Goal: Information Seeking & Learning: Learn about a topic

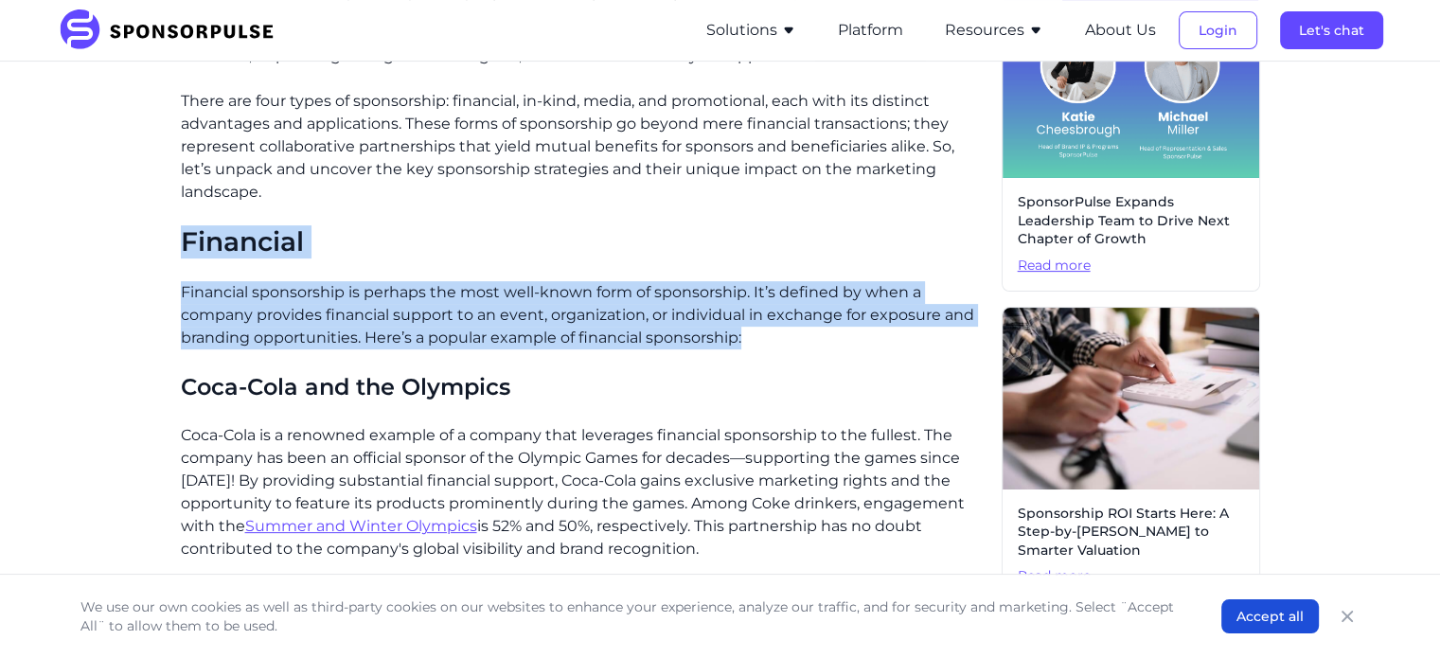
drag, startPoint x: 183, startPoint y: 208, endPoint x: 806, endPoint y: 331, distance: 635.8
copy div "Financial Financial sponsorship is perhaps the most well-known form of sponsors…"
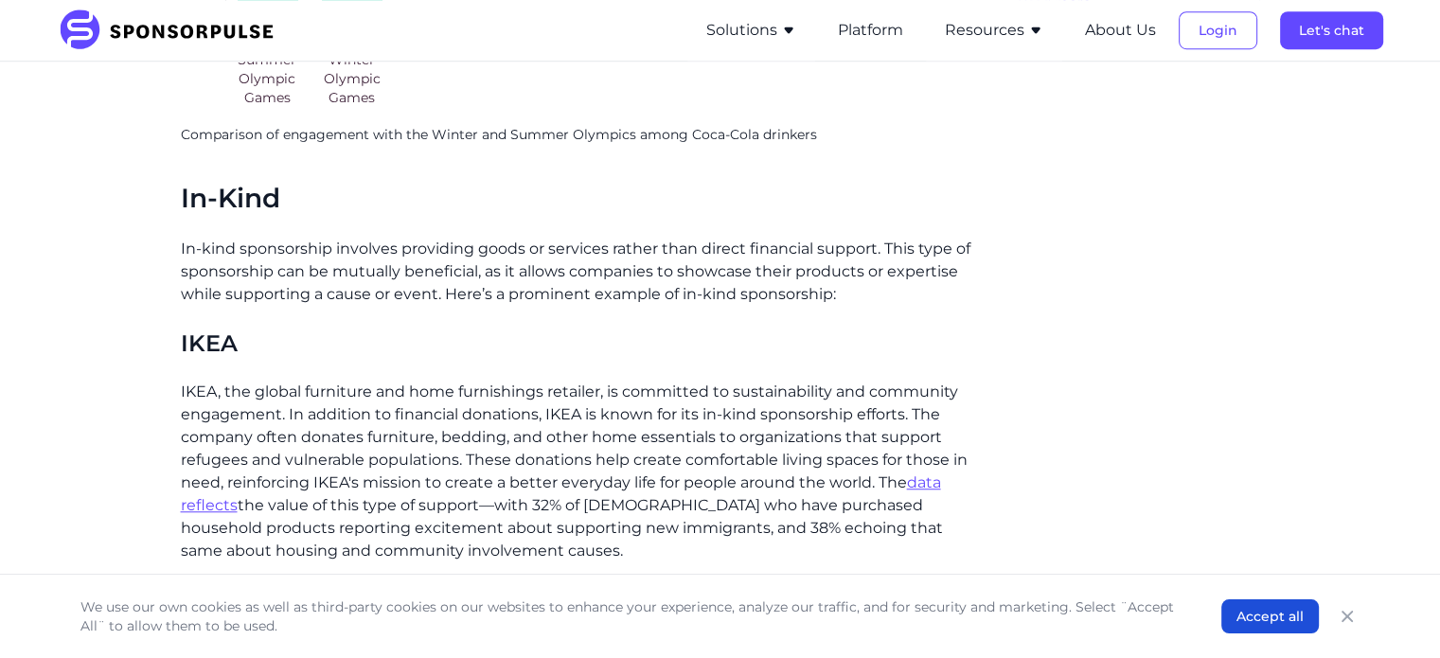
scroll to position [1420, 0]
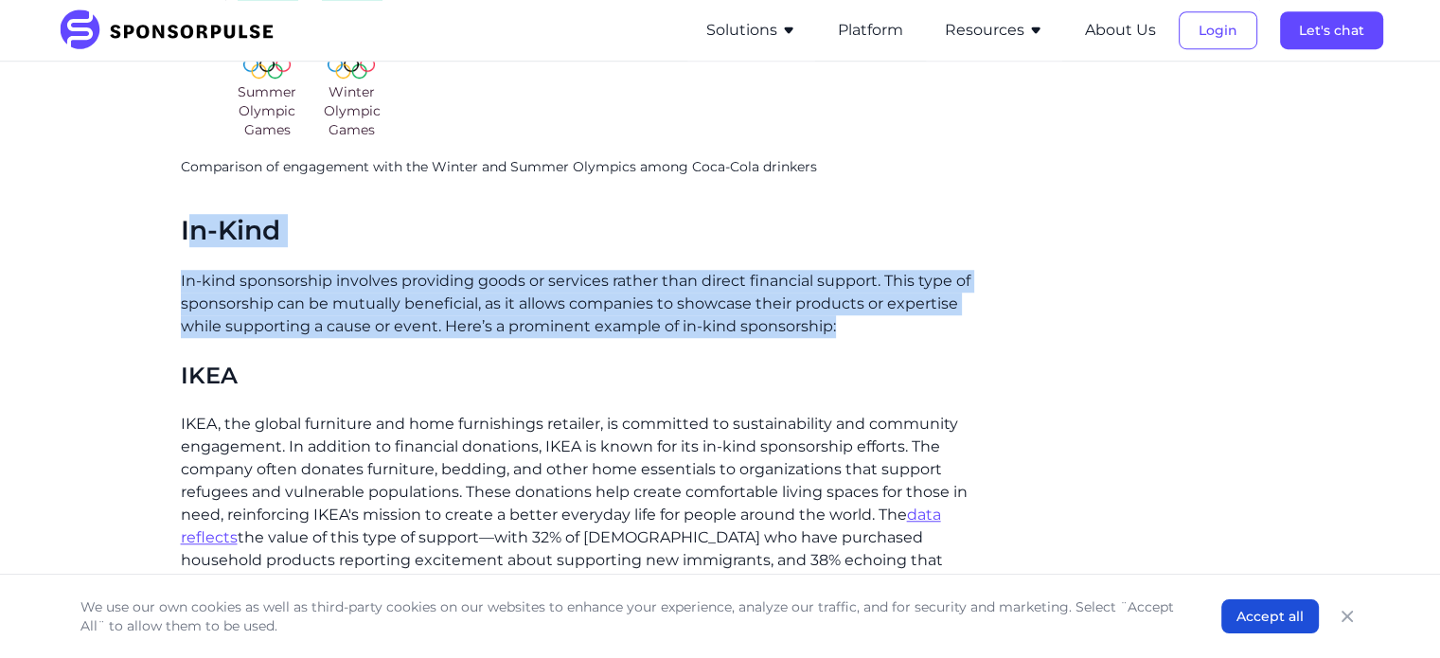
drag, startPoint x: 197, startPoint y: 211, endPoint x: 879, endPoint y: 317, distance: 690.7
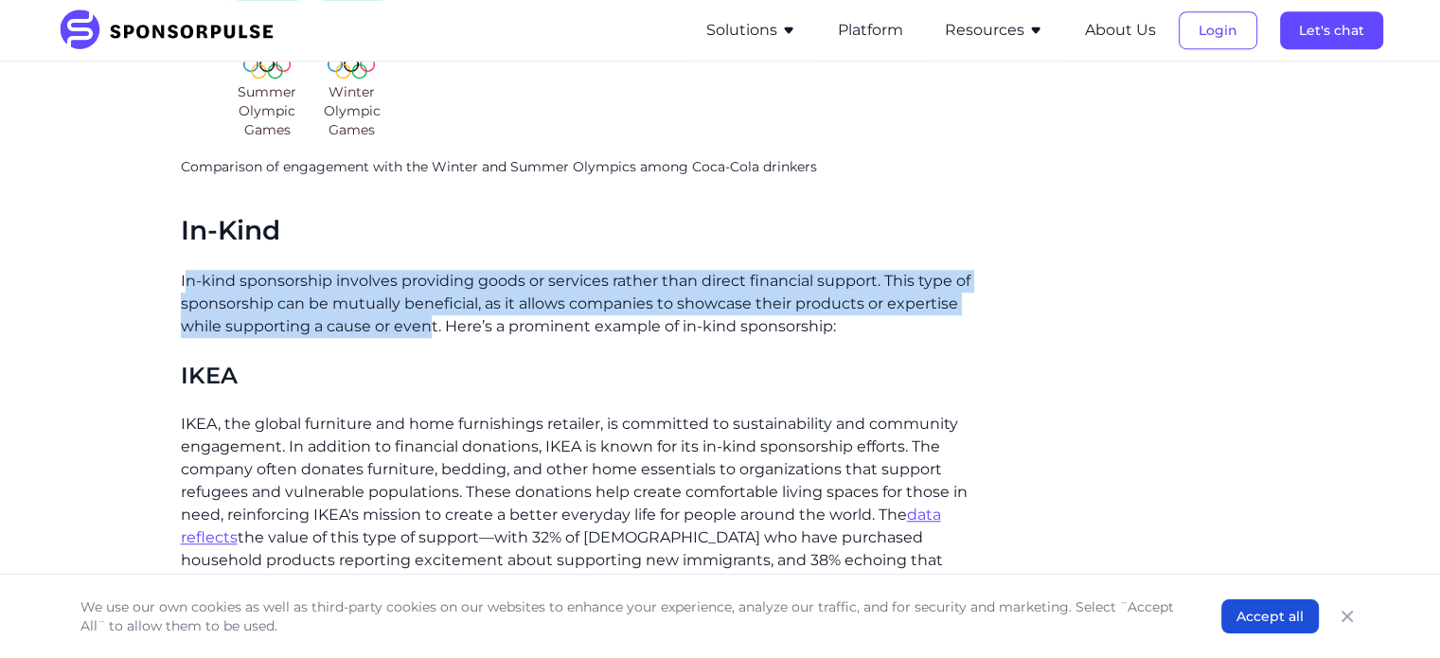
drag, startPoint x: 185, startPoint y: 252, endPoint x: 430, endPoint y: 306, distance: 251.0
click at [430, 306] on p "In-kind sponsorship involves providing goods or services rather than direct fin…" at bounding box center [584, 304] width 806 height 68
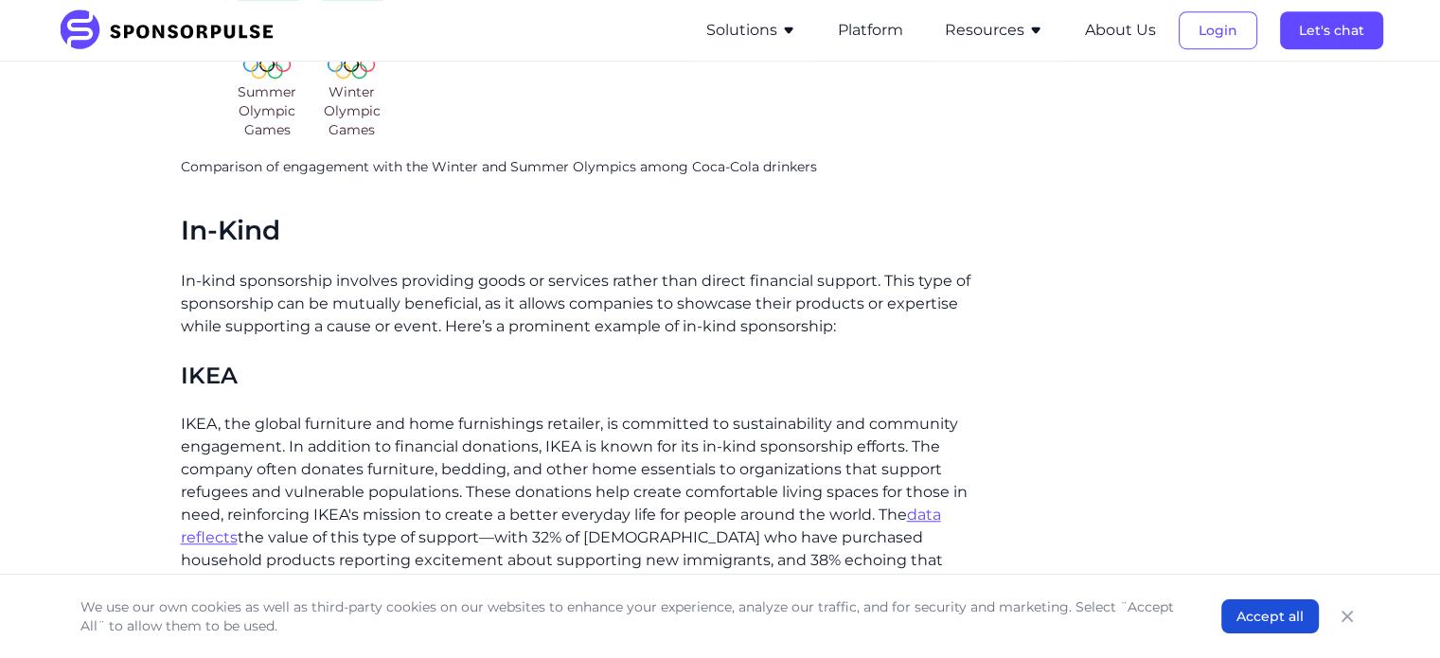
click at [436, 307] on p "In-kind sponsorship involves providing goods or services rather than direct fin…" at bounding box center [584, 304] width 806 height 68
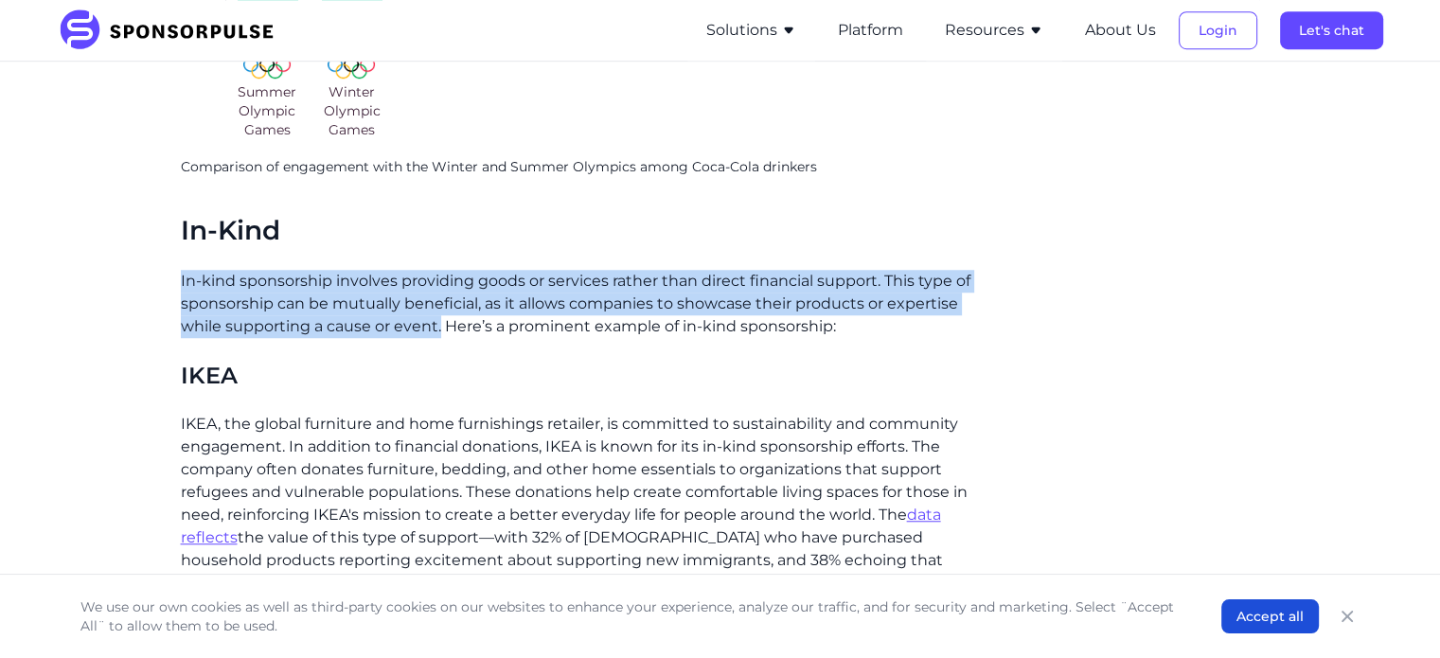
drag, startPoint x: 439, startPoint y: 306, endPoint x: 75, endPoint y: 253, distance: 368.3
copy p "In-kind sponsorship involves providing goods or services rather than direct fin…"
click at [265, 270] on p "In-kind sponsorship involves providing goods or services rather than direct fin…" at bounding box center [584, 304] width 806 height 68
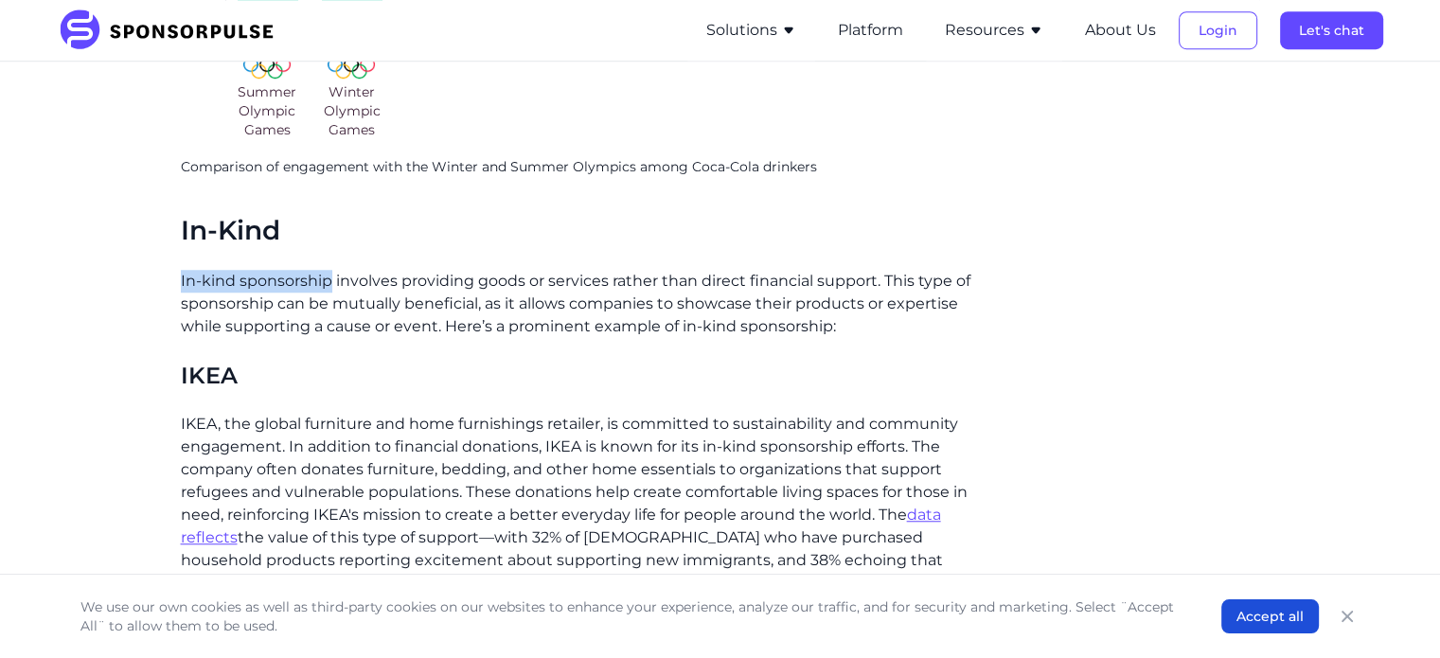
drag, startPoint x: 330, startPoint y: 253, endPoint x: 173, endPoint y: 260, distance: 157.3
copy p "In-kind sponsorship"
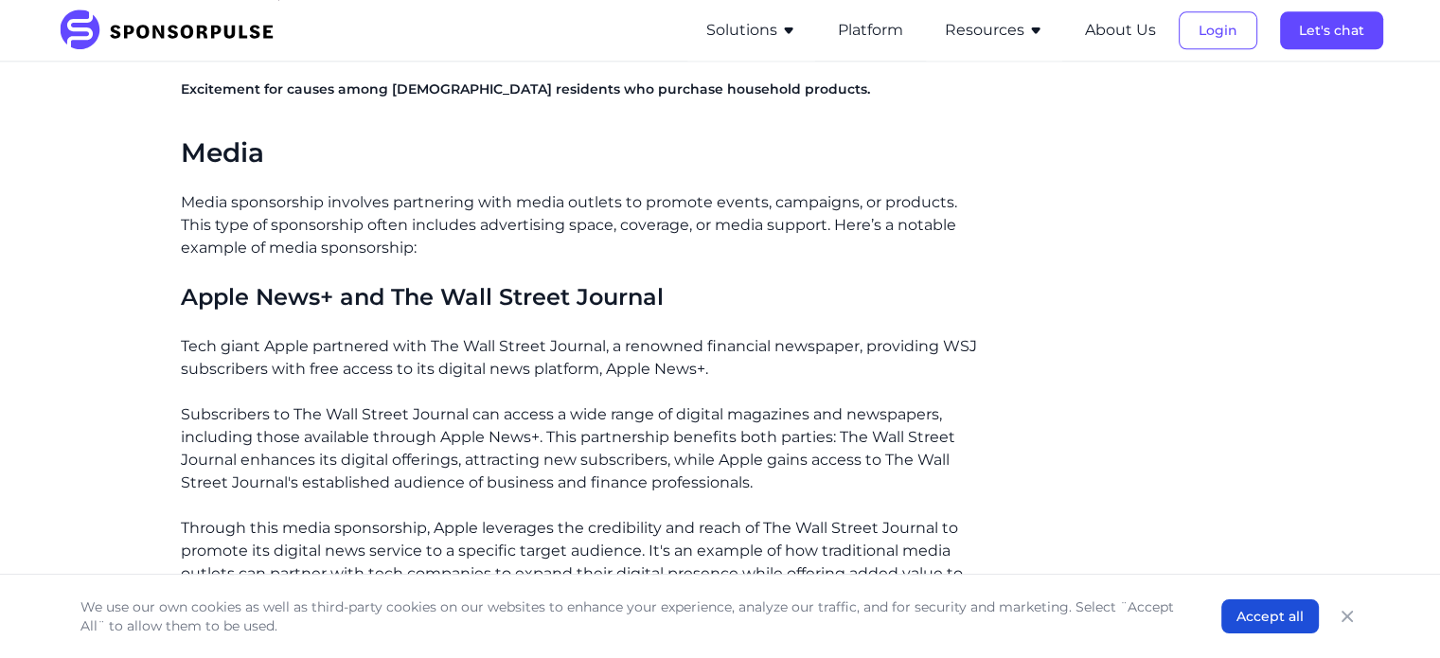
scroll to position [2366, 0]
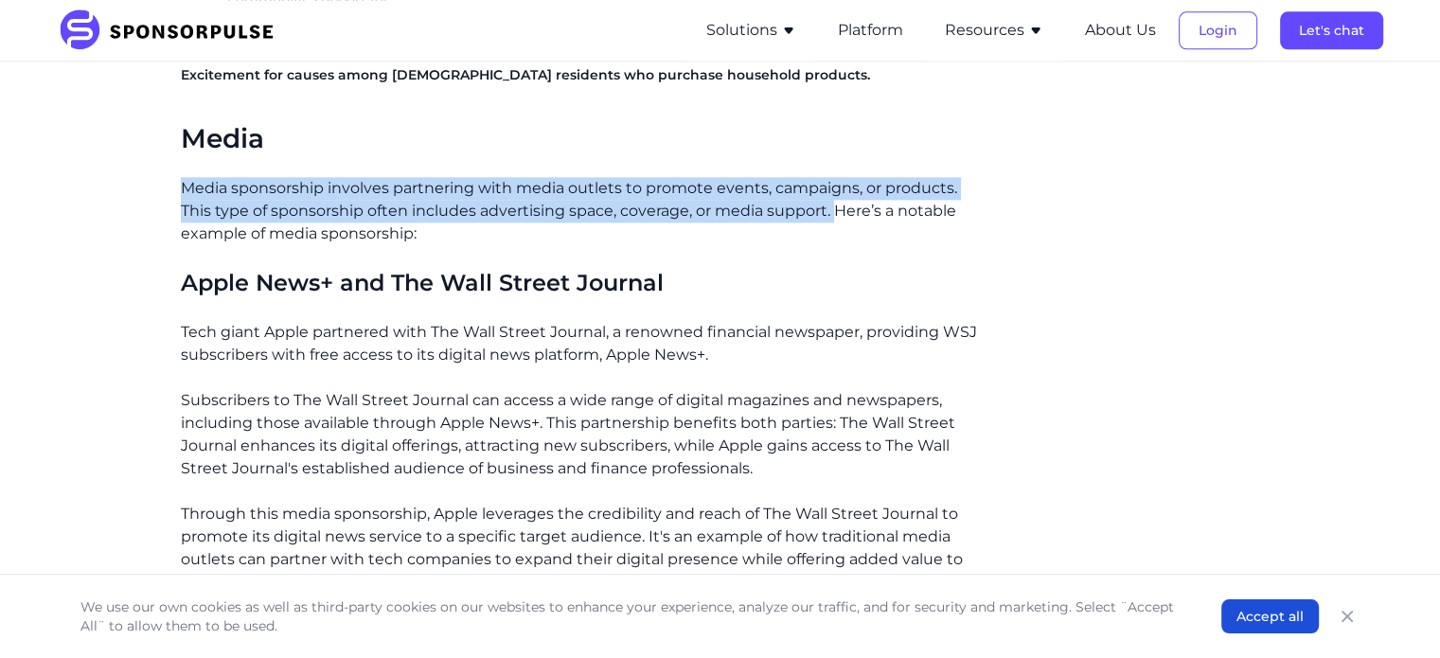
drag, startPoint x: 833, startPoint y: 181, endPoint x: 178, endPoint y: 155, distance: 655.5
copy p "Media sponsorship involves partnering with media outlets to promote events, cam…"
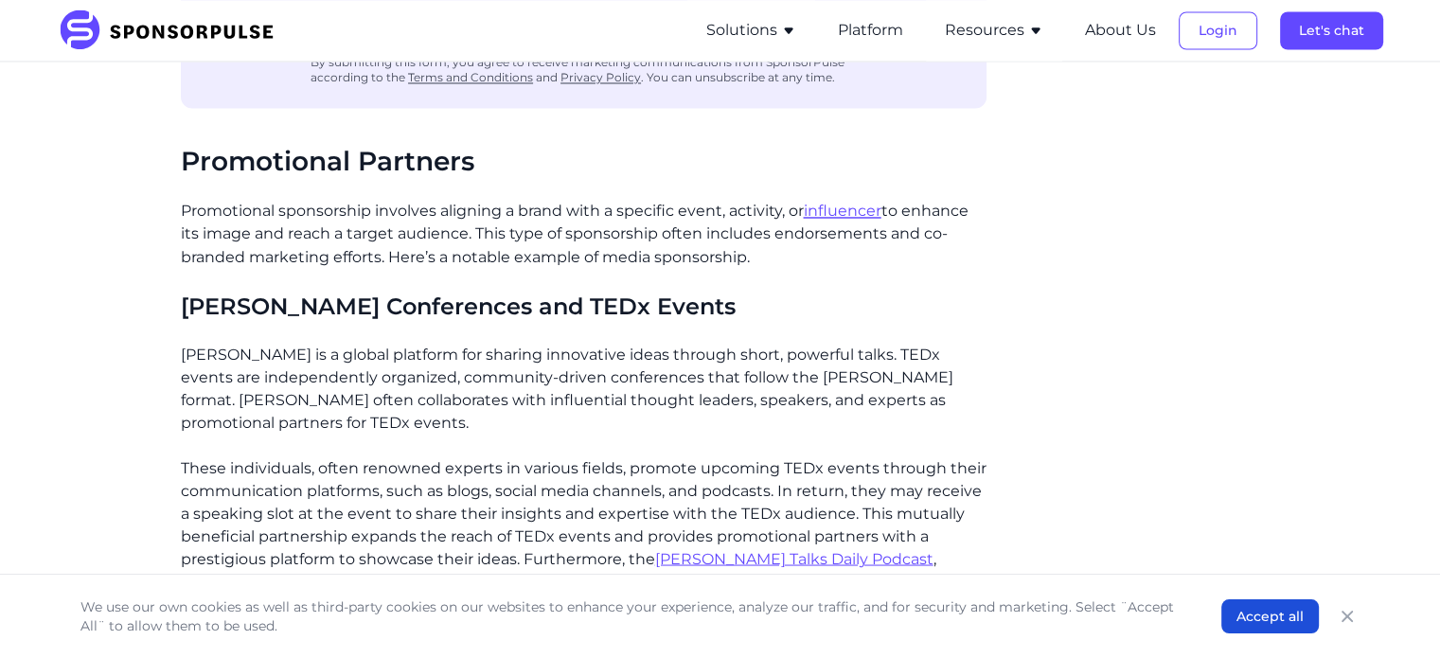
scroll to position [3313, 0]
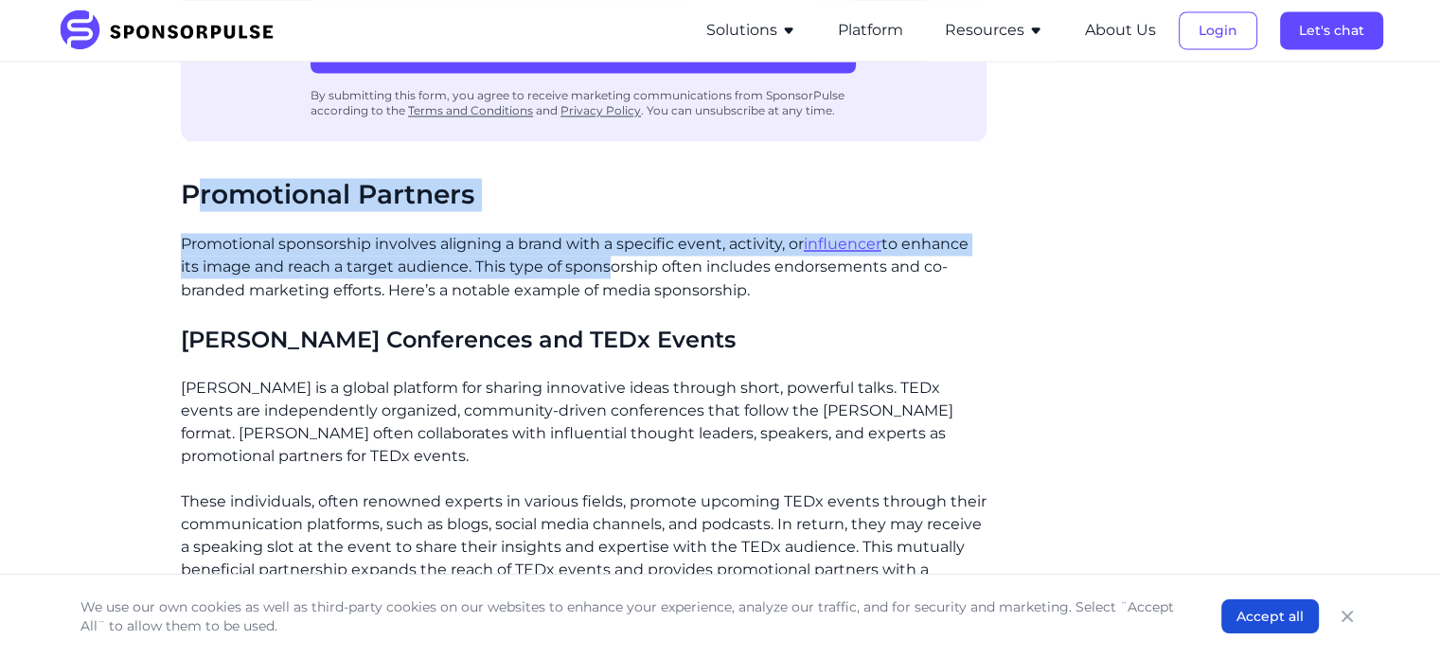
drag, startPoint x: 197, startPoint y: 164, endPoint x: 606, endPoint y: 239, distance: 415.9
click at [417, 253] on p "Promotional sponsorship involves aligning a brand with a specific event, activi…" at bounding box center [584, 267] width 806 height 68
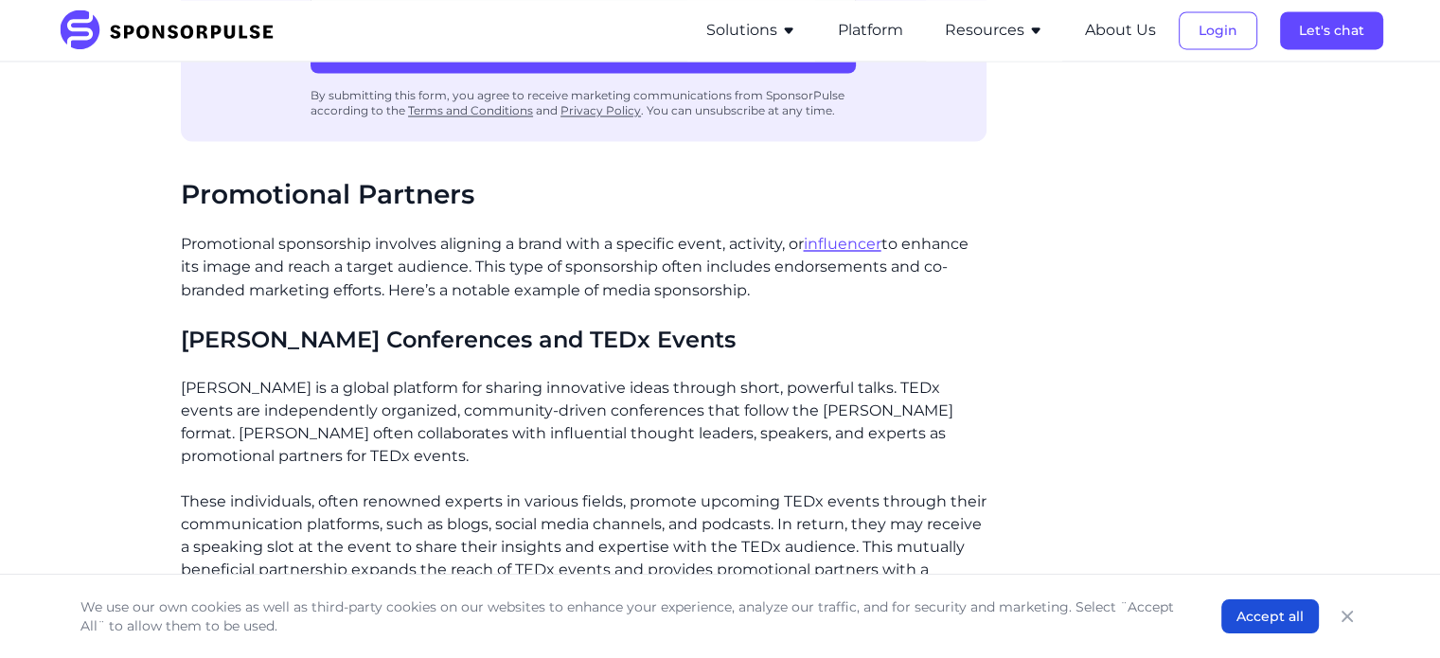
drag, startPoint x: 629, startPoint y: 253, endPoint x: 696, endPoint y: 253, distance: 67.2
click at [629, 253] on p "Promotional sponsorship involves aligning a brand with a specific event, activi…" at bounding box center [584, 267] width 806 height 68
drag, startPoint x: 780, startPoint y: 259, endPoint x: 84, endPoint y: 124, distance: 708.8
click at [219, 179] on h2 "Promotional Partners" at bounding box center [584, 195] width 806 height 32
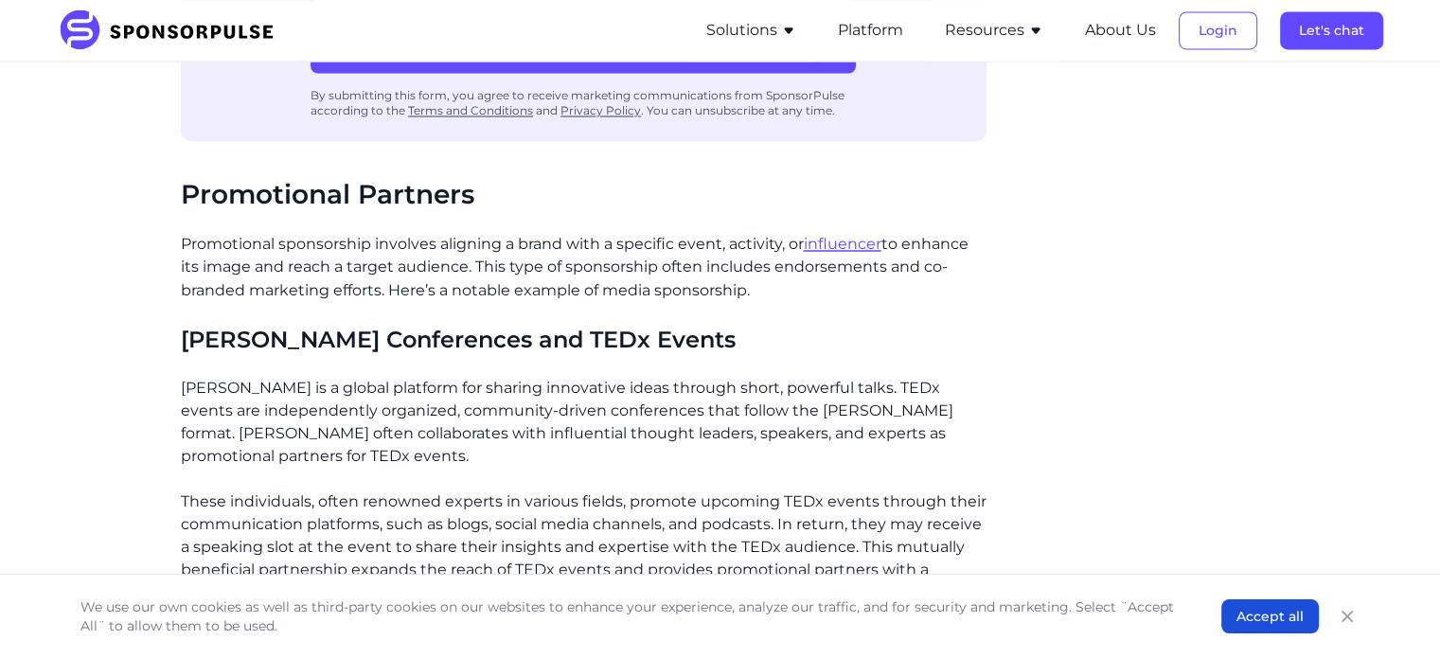
drag, startPoint x: 186, startPoint y: 169, endPoint x: 893, endPoint y: 268, distance: 713.9
click at [454, 257] on p "Promotional sponsorship involves aligning a brand with a specific event, activi…" at bounding box center [584, 267] width 806 height 68
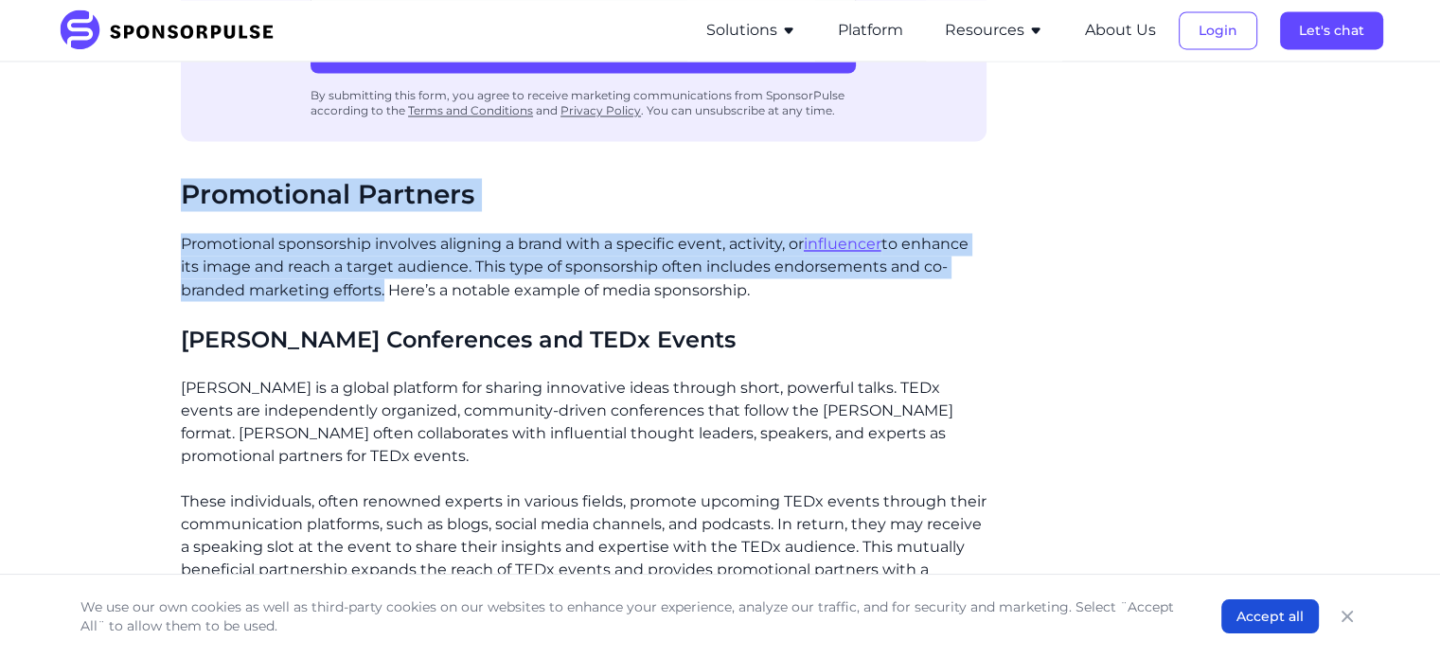
drag, startPoint x: 381, startPoint y: 268, endPoint x: 109, endPoint y: 148, distance: 297.9
copy div "Promotional Partners Promotional sponsorship involves aligning a brand with a s…"
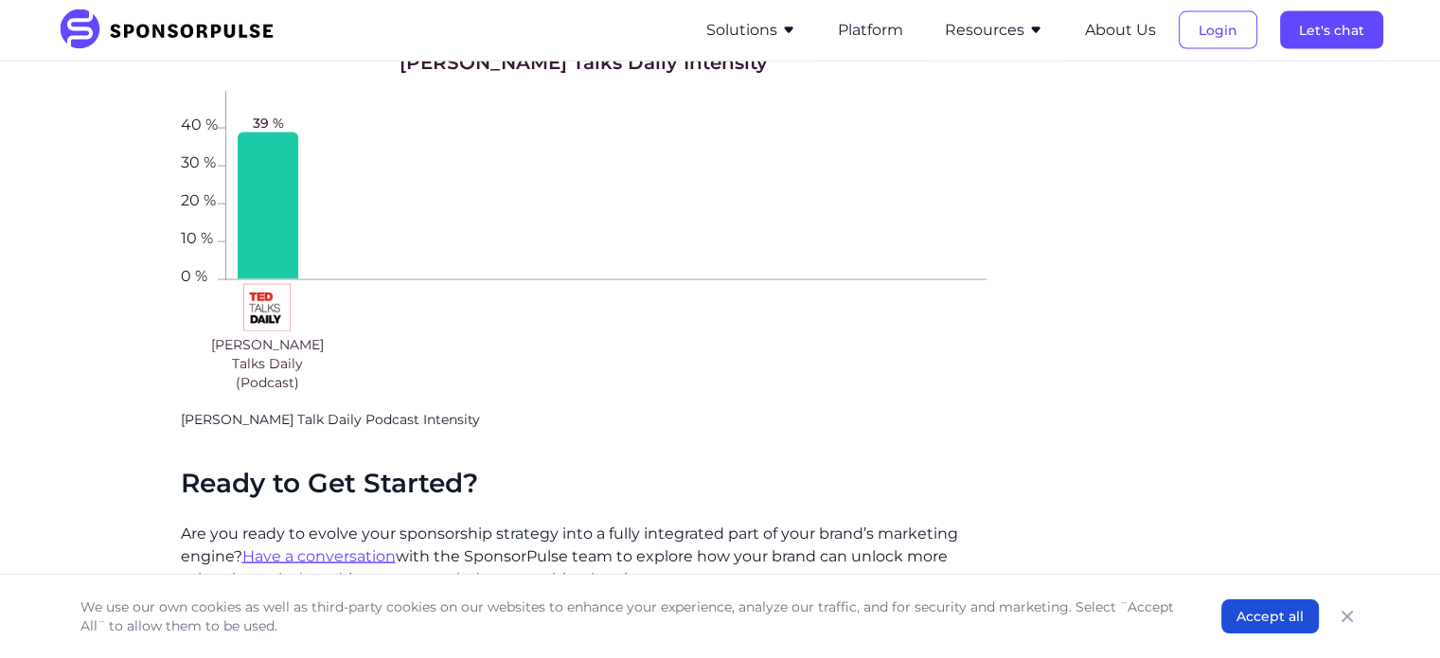
scroll to position [3836, 0]
